Goal: Task Accomplishment & Management: Use online tool/utility

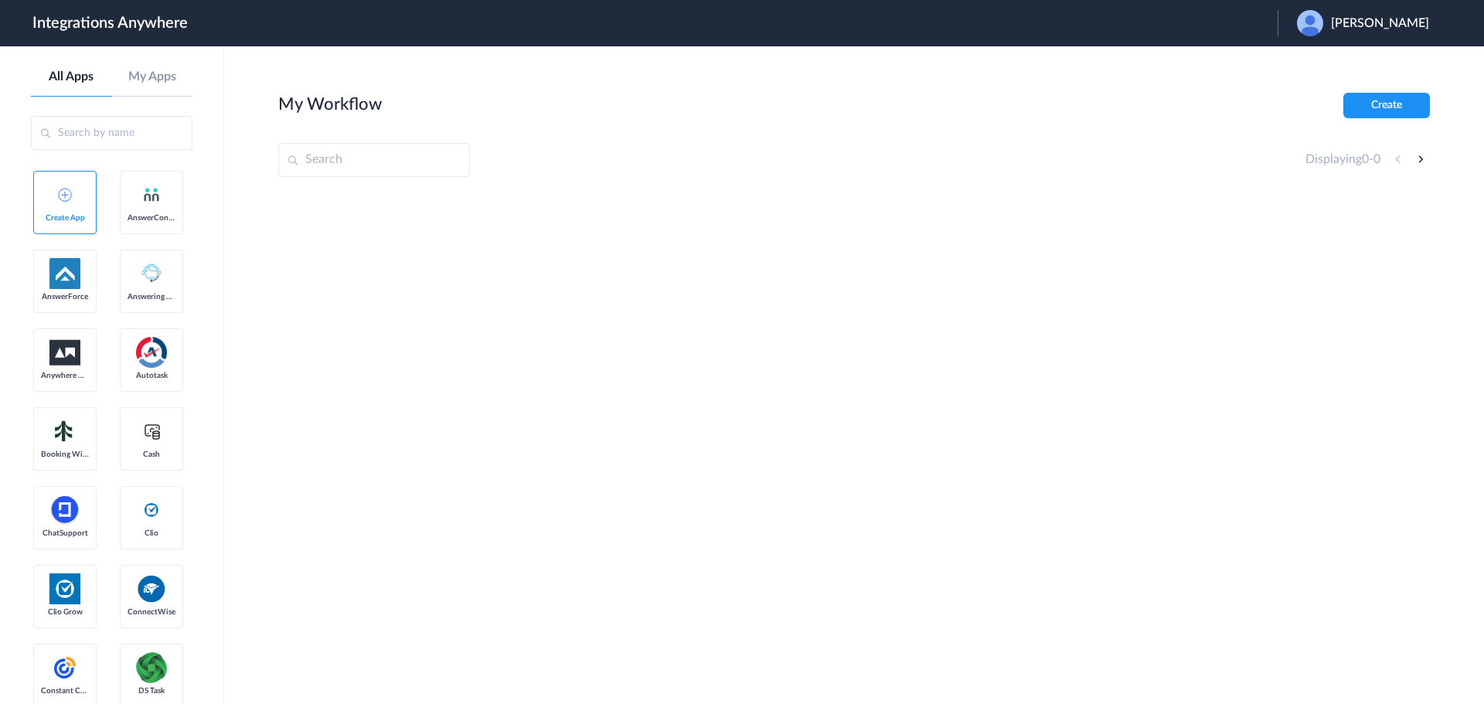
click at [1379, 22] on span "[PERSON_NAME]" at bounding box center [1380, 23] width 98 height 15
click at [1380, 59] on li "Logout" at bounding box center [1361, 63] width 167 height 29
click at [1221, 20] on span "Launch Account" at bounding box center [1214, 23] width 88 height 12
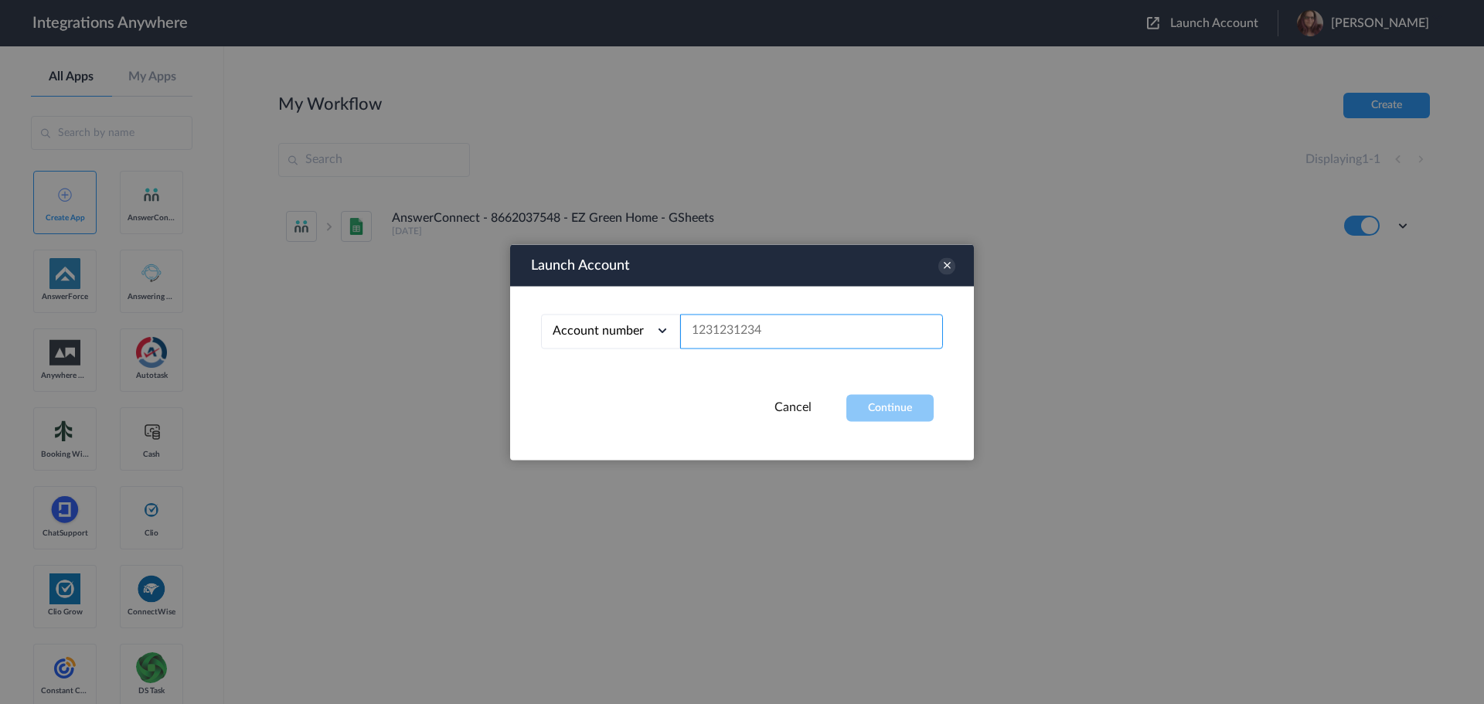
click at [814, 346] on input "text" at bounding box center [811, 331] width 263 height 35
paste input "2075502951"
type input "2075502951"
click at [882, 406] on button "Continue" at bounding box center [889, 407] width 87 height 27
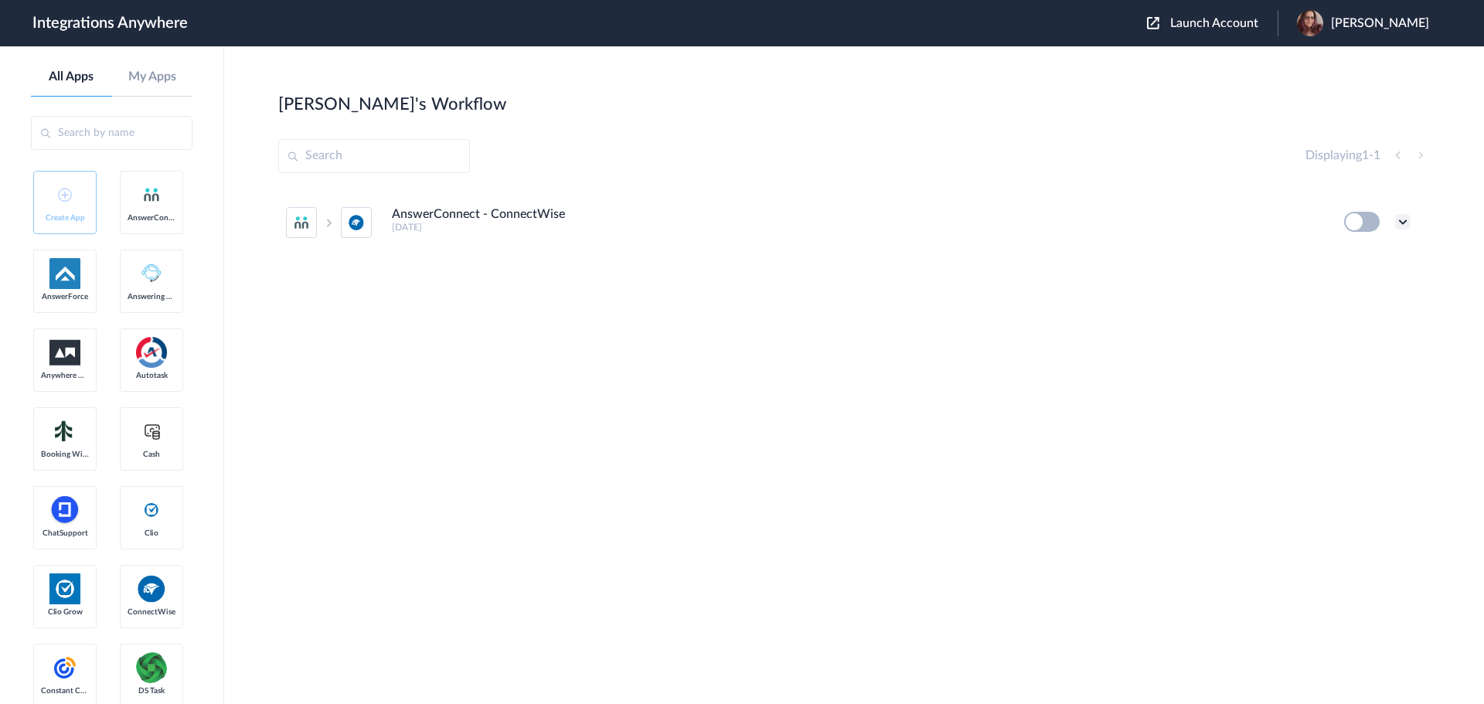
click at [1402, 223] on icon at bounding box center [1402, 221] width 15 height 15
click at [1360, 306] on li "Delete" at bounding box center [1360, 315] width 100 height 29
click at [1374, 325] on li "Are you sure?" at bounding box center [1360, 322] width 100 height 42
